Goal: Information Seeking & Learning: Learn about a topic

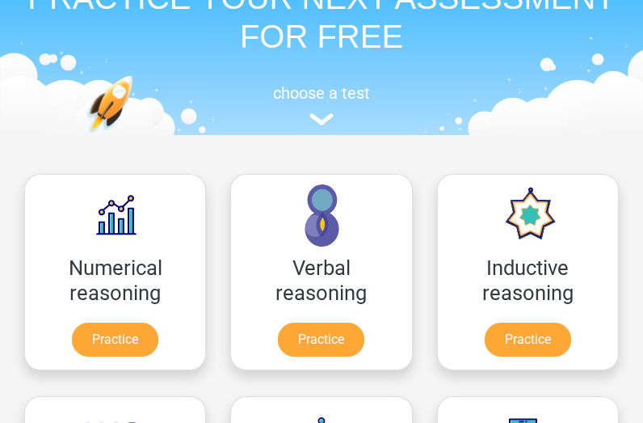
scroll to position [81, 0]
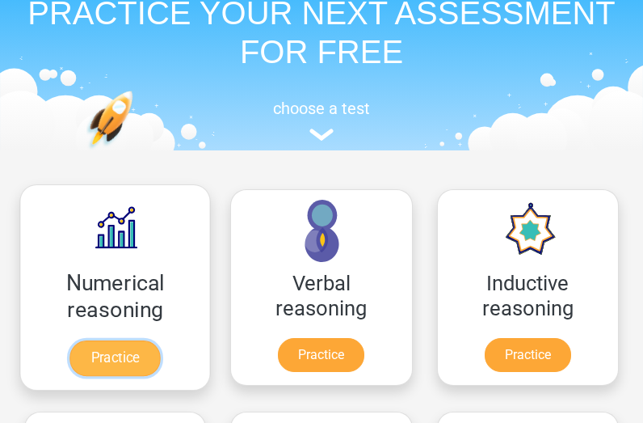
click at [91, 358] on link "Practice" at bounding box center [115, 358] width 91 height 36
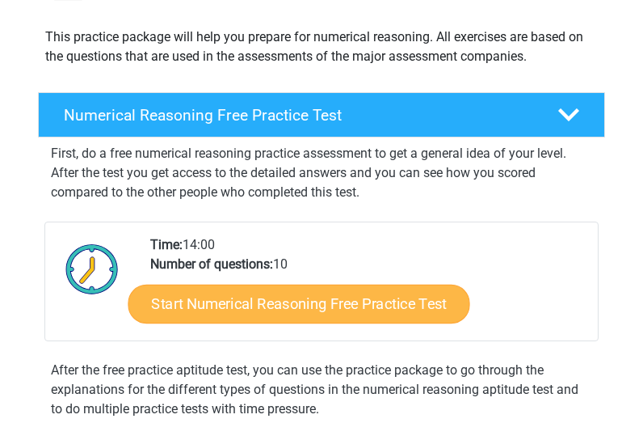
scroll to position [242, 0]
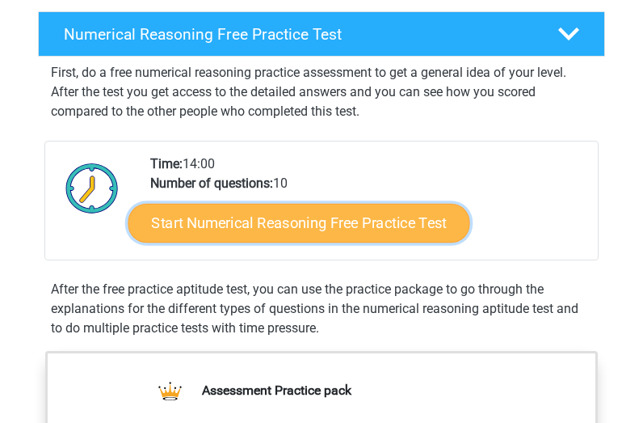
click at [303, 225] on link "Start Numerical Reasoning Free Practice Test" at bounding box center [299, 223] width 342 height 39
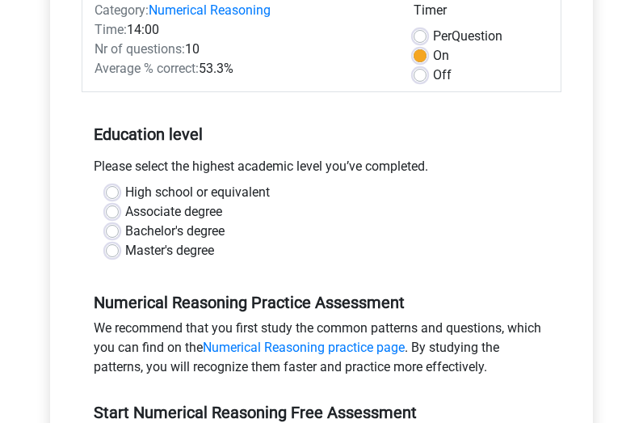
scroll to position [242, 0]
